Goal: Obtain resource: Download file/media

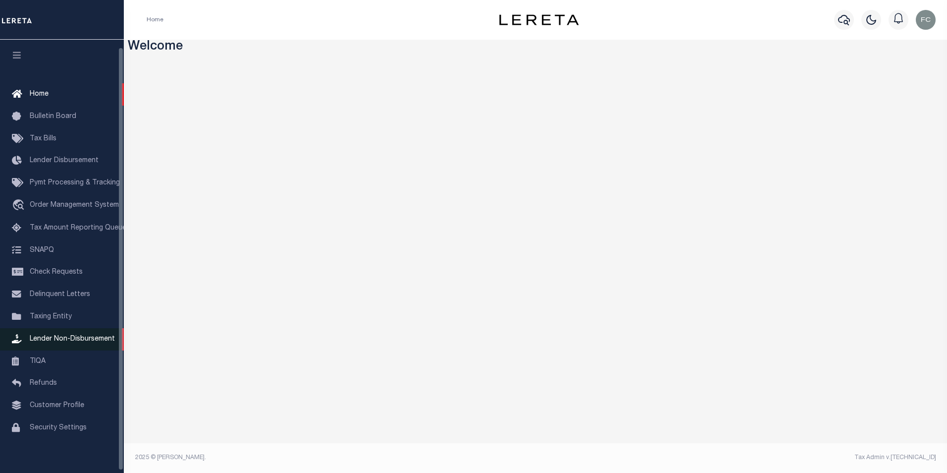
scroll to position [10, 0]
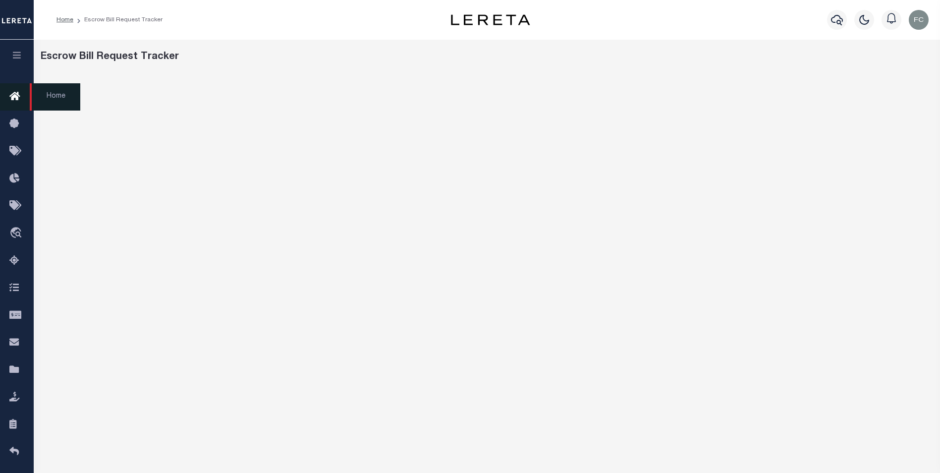
click at [50, 96] on span "Home" at bounding box center [55, 96] width 51 height 27
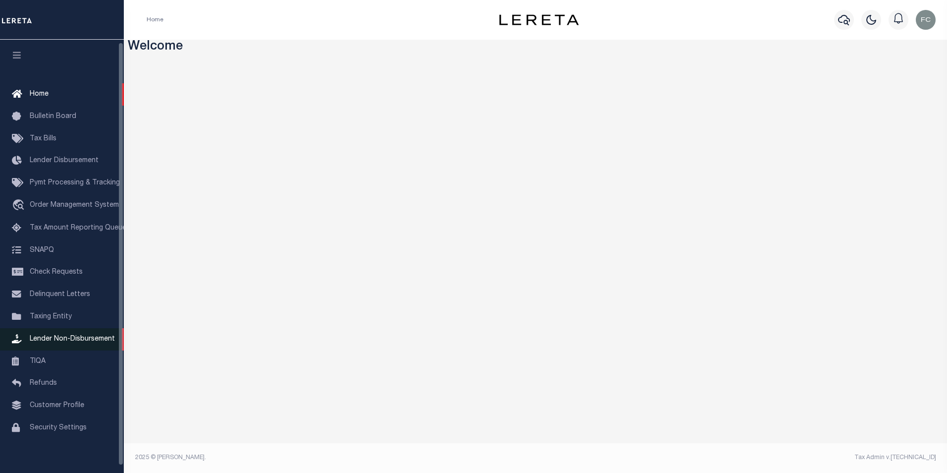
scroll to position [10, 0]
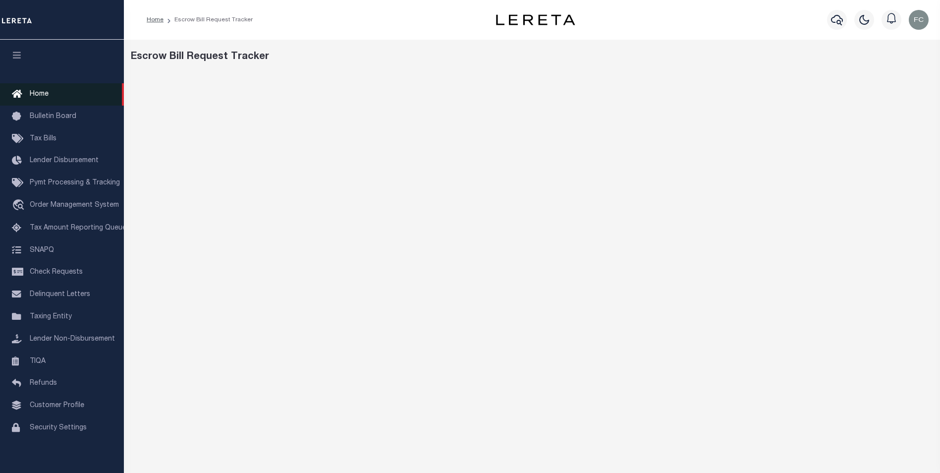
click at [46, 97] on span "Home" at bounding box center [39, 94] width 19 height 7
click at [36, 91] on span "Home" at bounding box center [39, 94] width 19 height 7
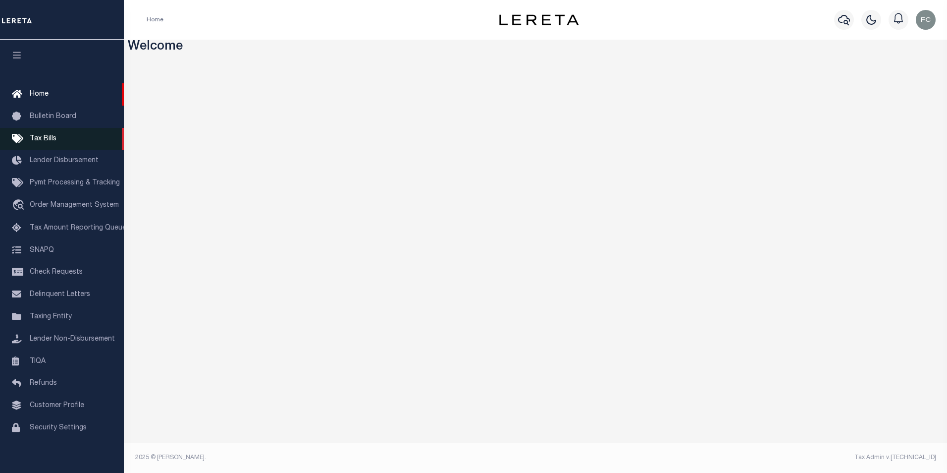
click at [57, 140] on link "Tax Bills" at bounding box center [62, 139] width 124 height 22
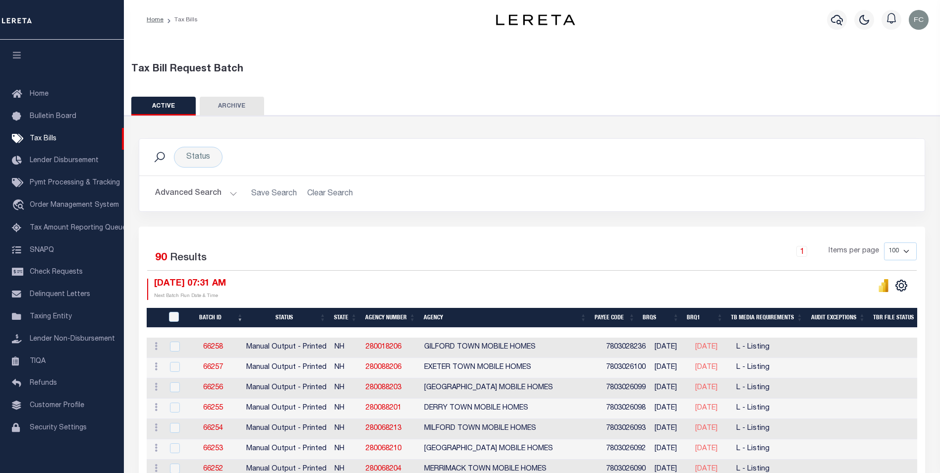
click at [227, 193] on button "Advanced Search" at bounding box center [196, 193] width 82 height 19
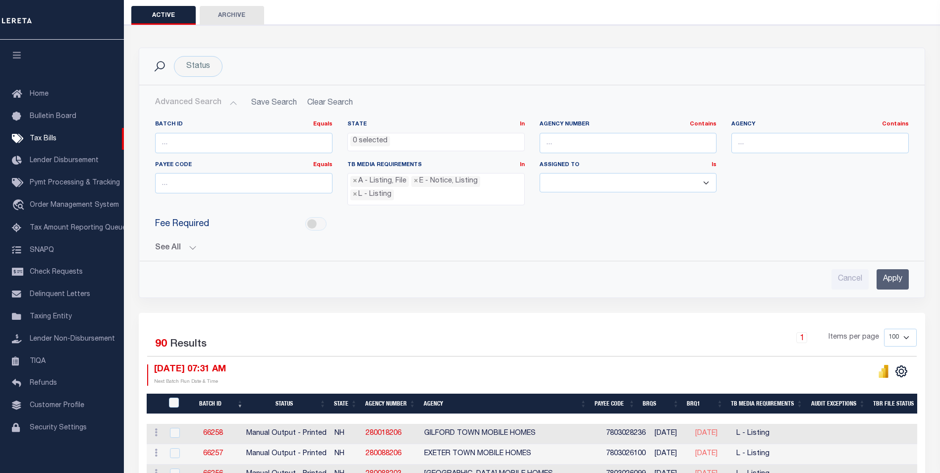
scroll to position [99, 0]
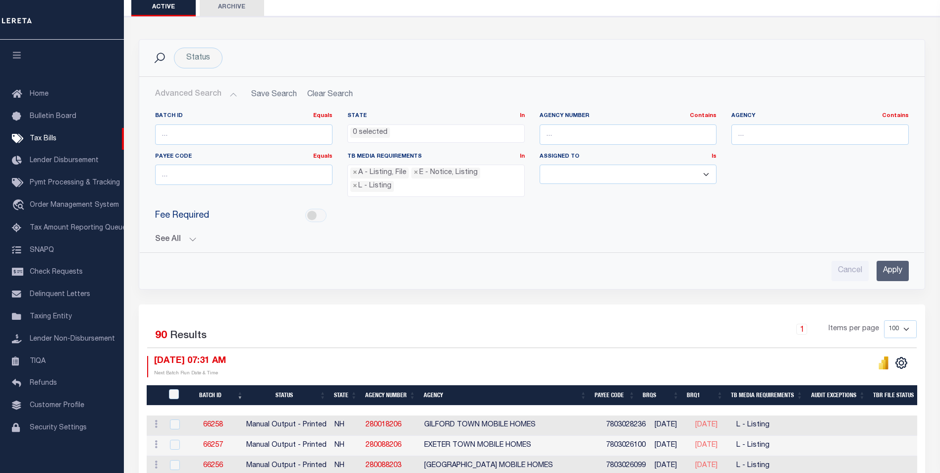
click at [192, 238] on button "See All" at bounding box center [532, 239] width 754 height 9
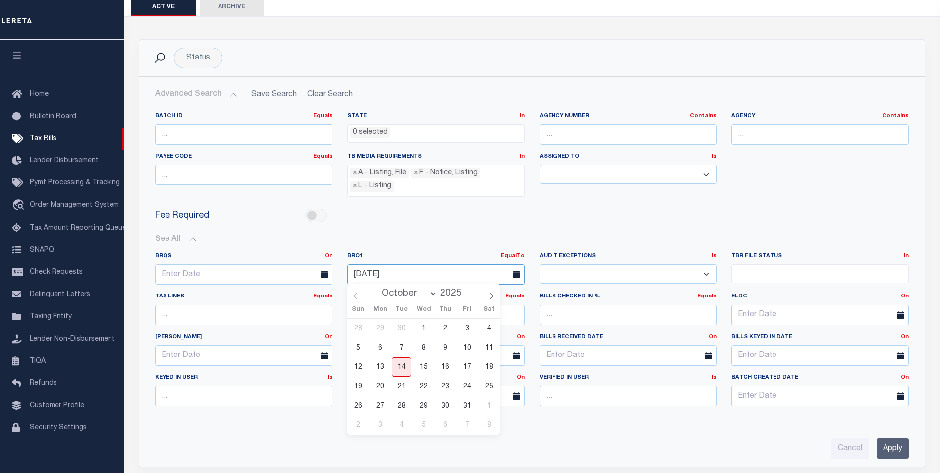
click at [489, 275] on input "[DATE]" at bounding box center [435, 274] width 177 height 20
click at [399, 363] on span "14" at bounding box center [401, 366] width 19 height 19
type input "[DATE]"
click at [905, 448] on input "Apply" at bounding box center [893, 448] width 32 height 20
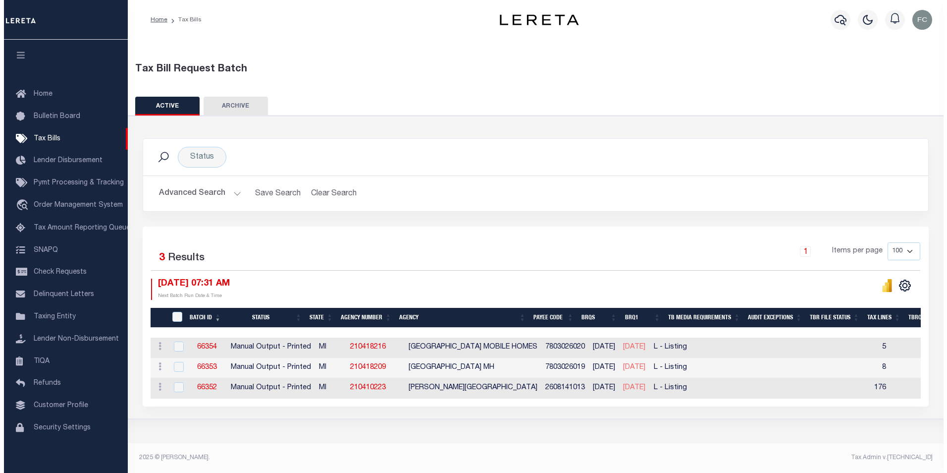
scroll to position [0, 0]
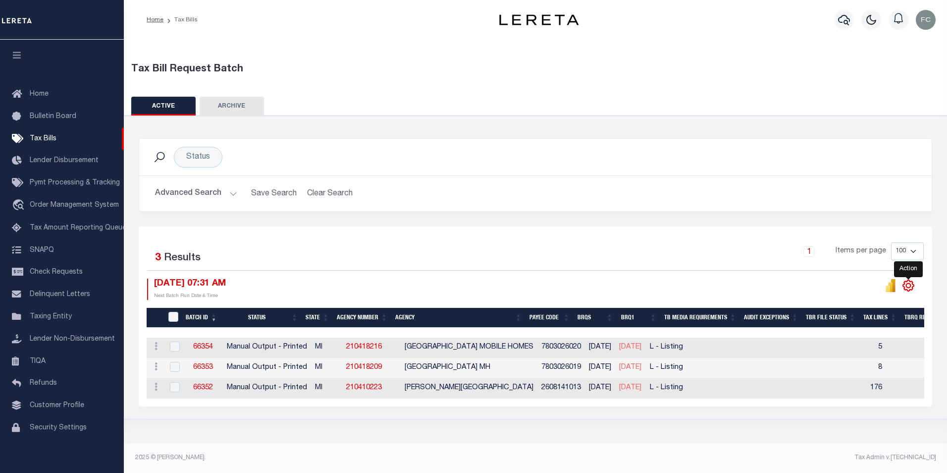
click at [911, 286] on icon "" at bounding box center [909, 285] width 4 height 4
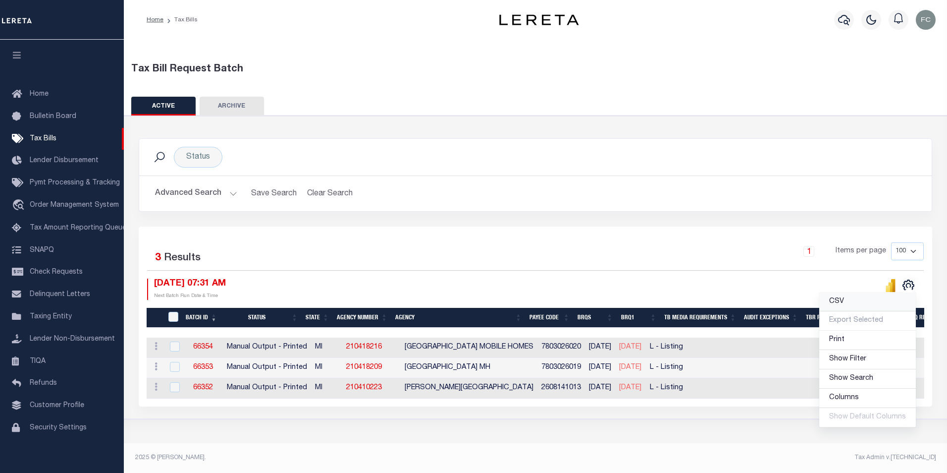
click at [840, 307] on link "CSV" at bounding box center [868, 301] width 97 height 19
